Goal: Transaction & Acquisition: Purchase product/service

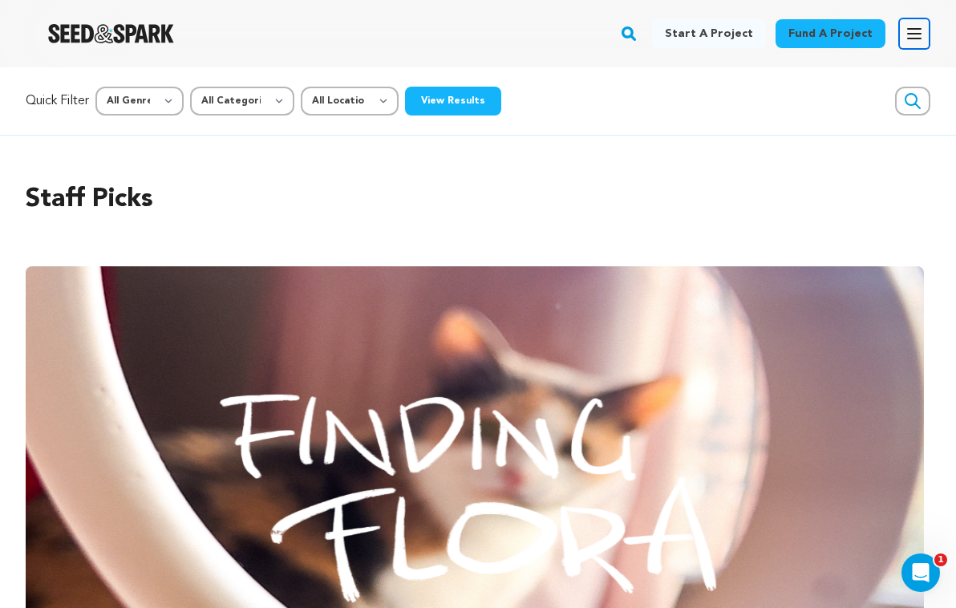
click at [918, 34] on icon "button" at bounding box center [913, 34] width 13 height 10
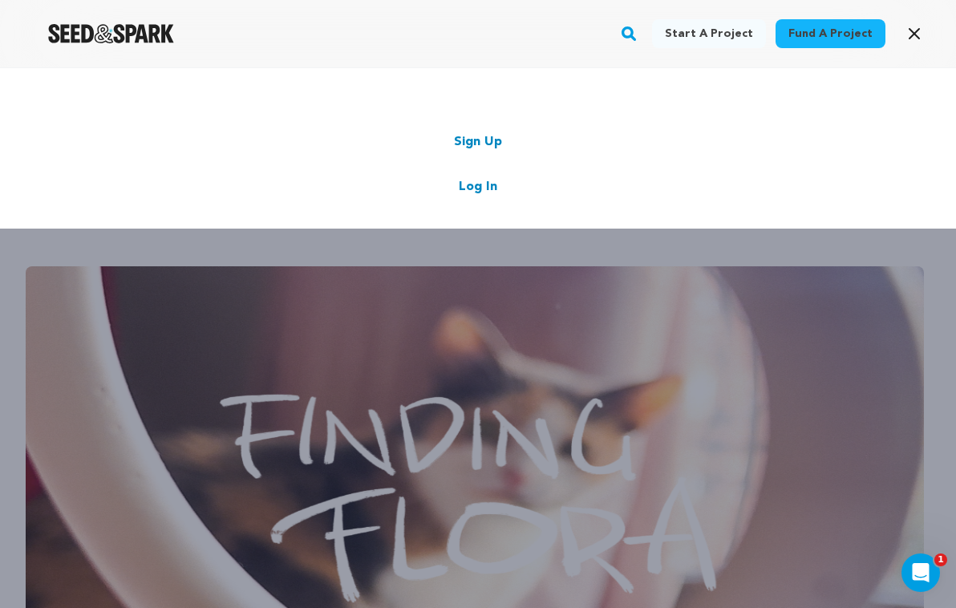
click at [482, 184] on link "Log In" at bounding box center [478, 186] width 38 height 19
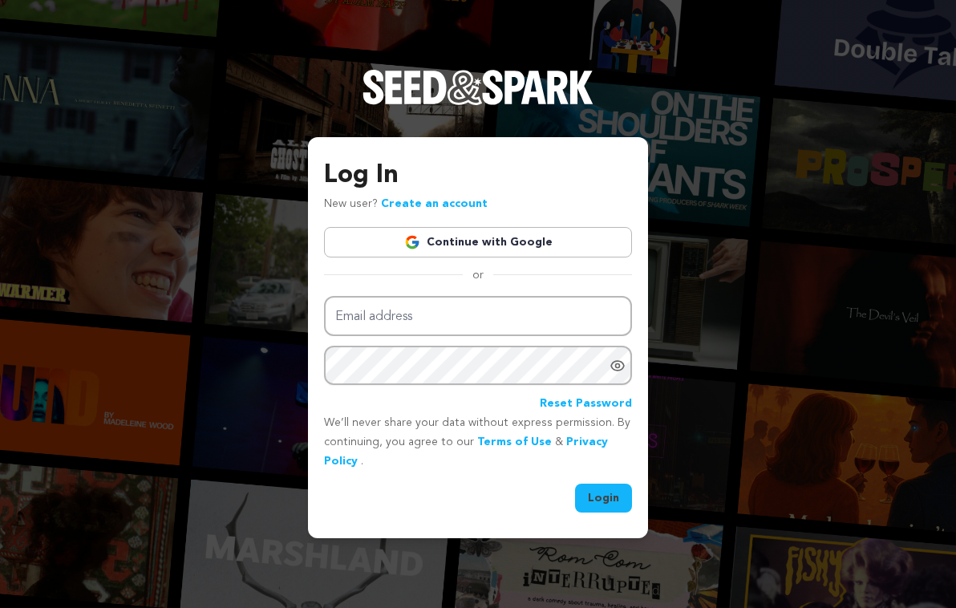
type input "EkaterinaKaminsky@gmail.com"
click at [603, 493] on button "Login" at bounding box center [603, 497] width 57 height 29
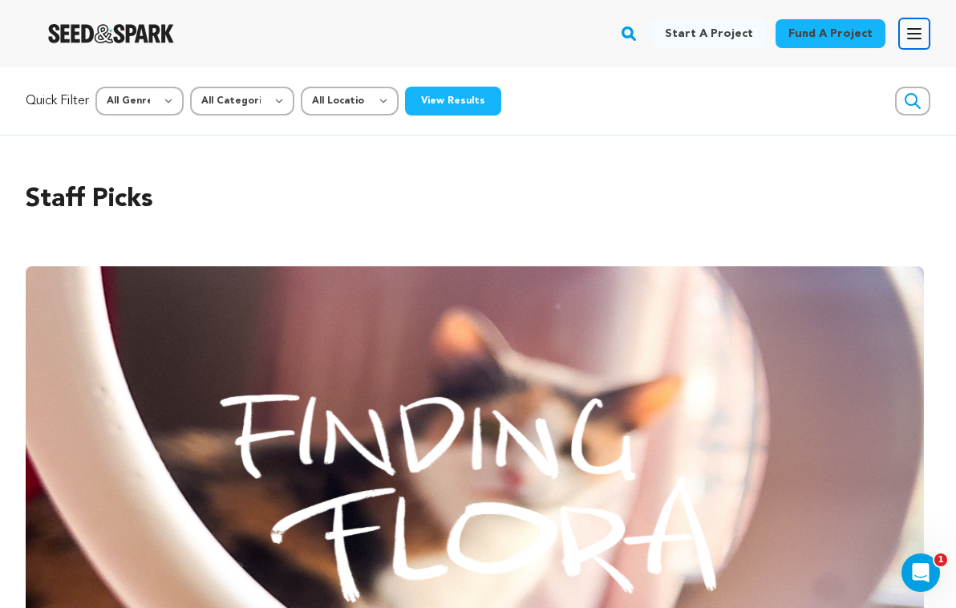
click at [927, 31] on button "Open main menu" at bounding box center [914, 34] width 32 height 32
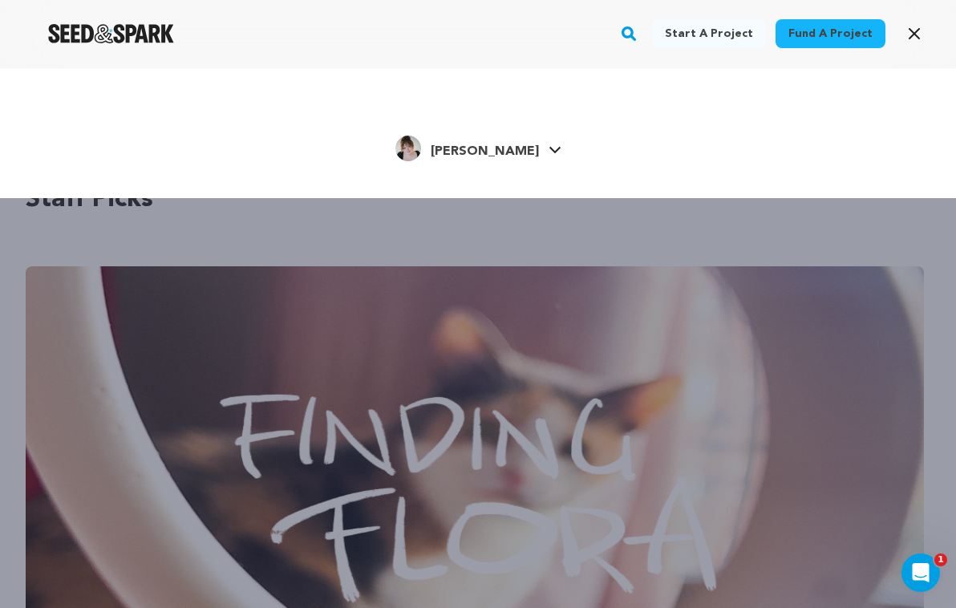
click at [533, 160] on div "[PERSON_NAME] [PERSON_NAME]" at bounding box center [477, 149] width 859 height 34
click at [548, 149] on icon at bounding box center [554, 150] width 13 height 8
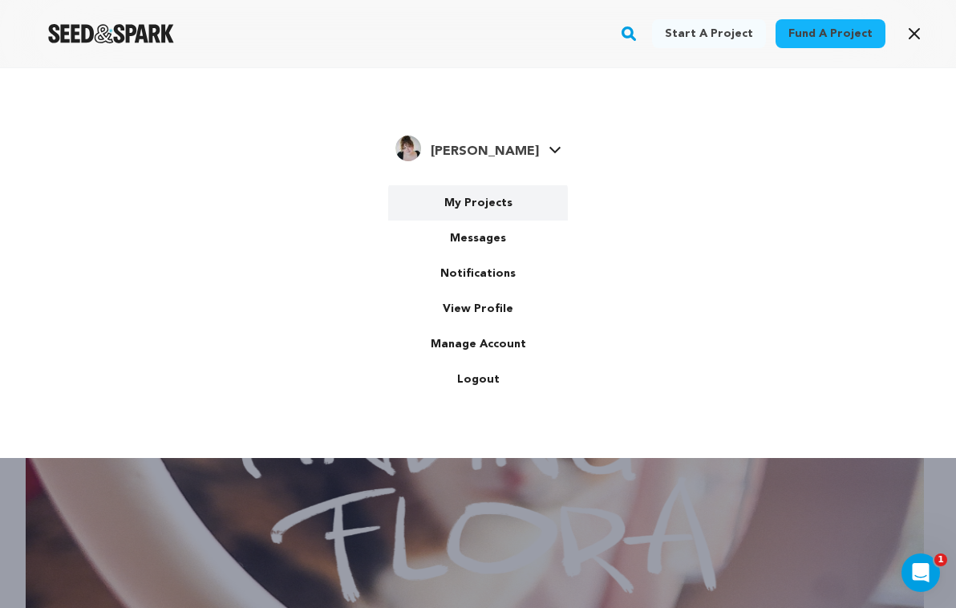
click at [507, 195] on link "My Projects" at bounding box center [478, 202] width 180 height 35
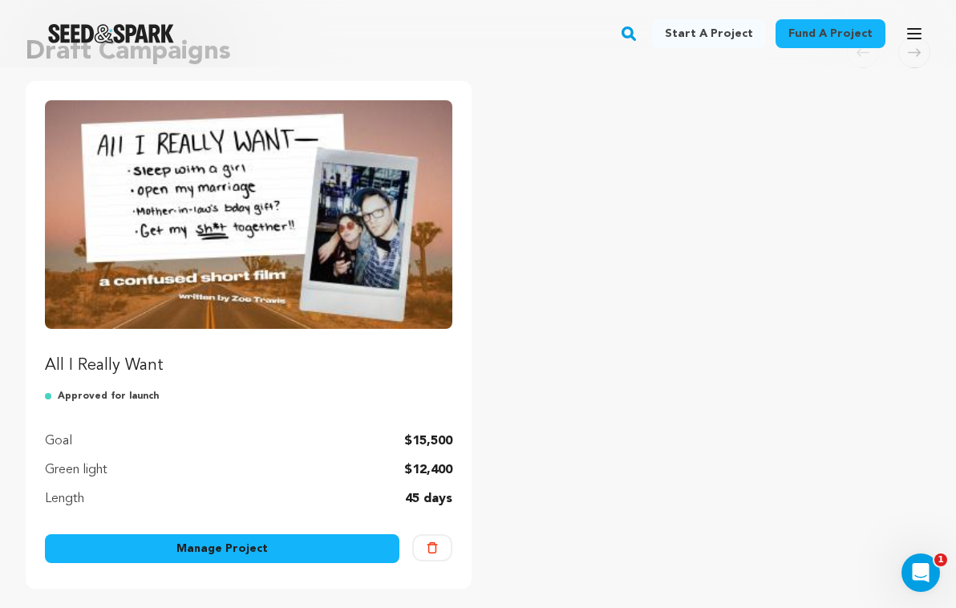
scroll to position [251, 0]
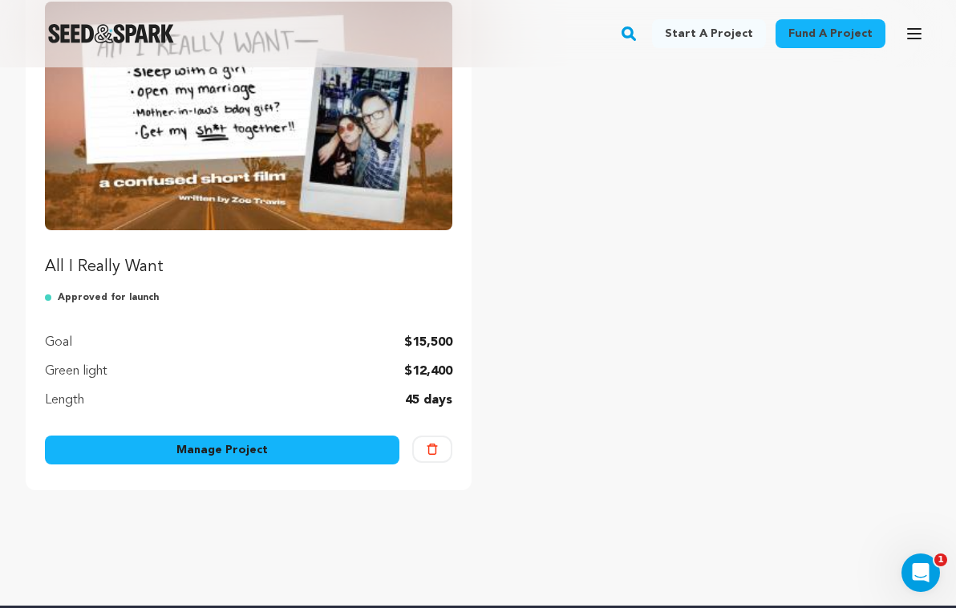
click at [334, 123] on img "Fund All I Really Want" at bounding box center [248, 116] width 407 height 228
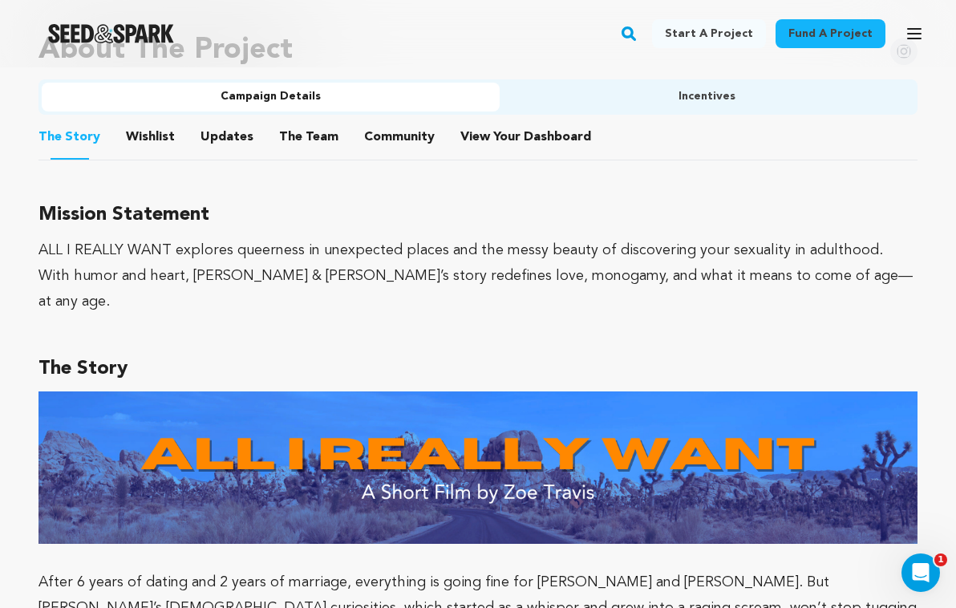
scroll to position [932, 0]
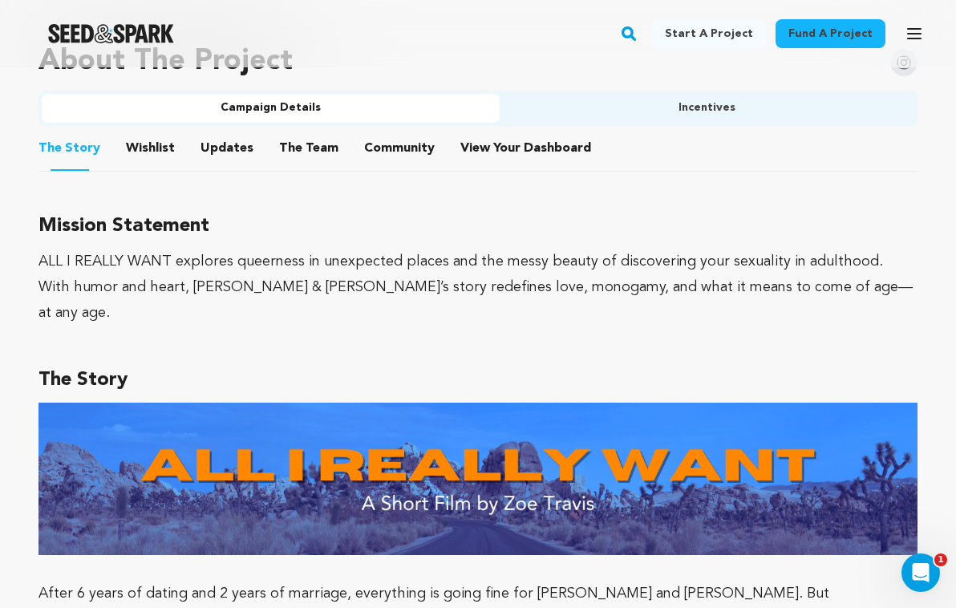
click at [291, 149] on button "The Team" at bounding box center [308, 151] width 38 height 38
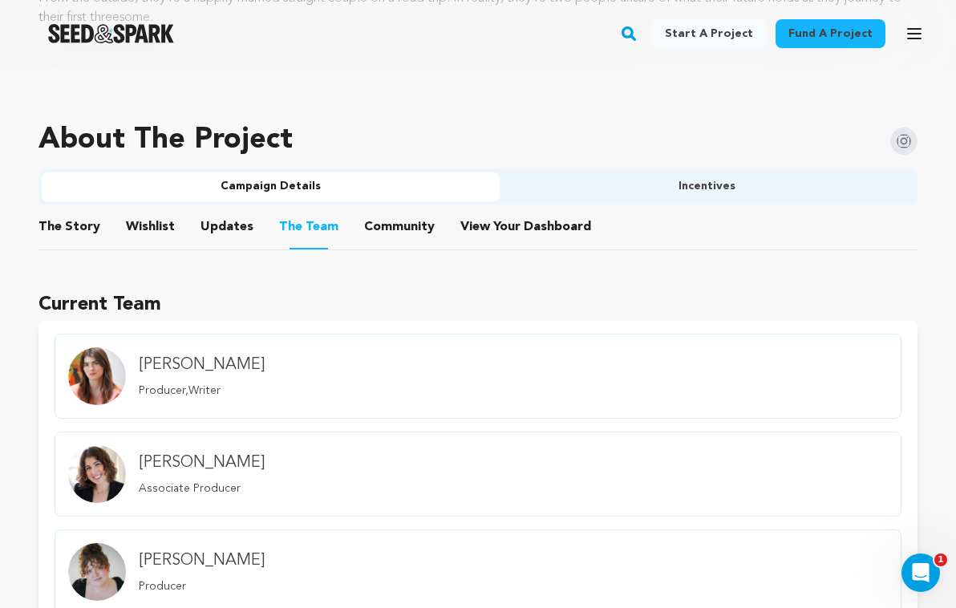
scroll to position [843, 0]
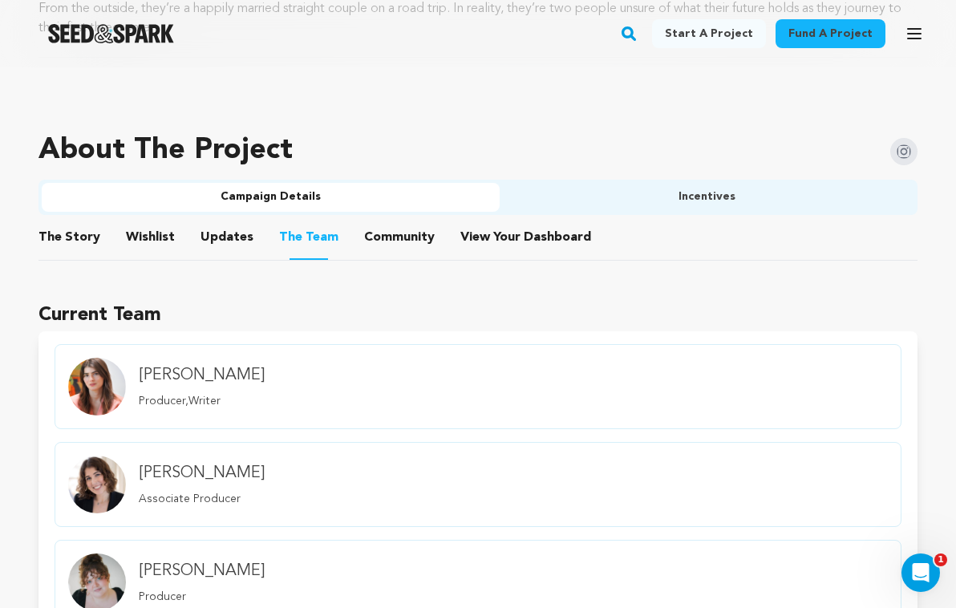
click at [620, 204] on button "Incentives" at bounding box center [706, 197] width 414 height 29
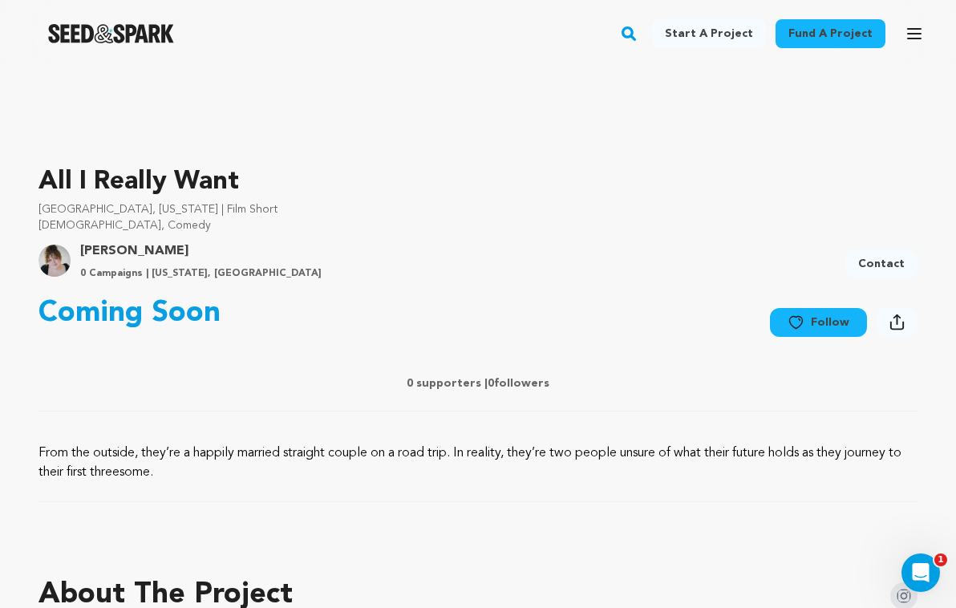
scroll to position [40, 0]
